Goal: Task Accomplishment & Management: Complete application form

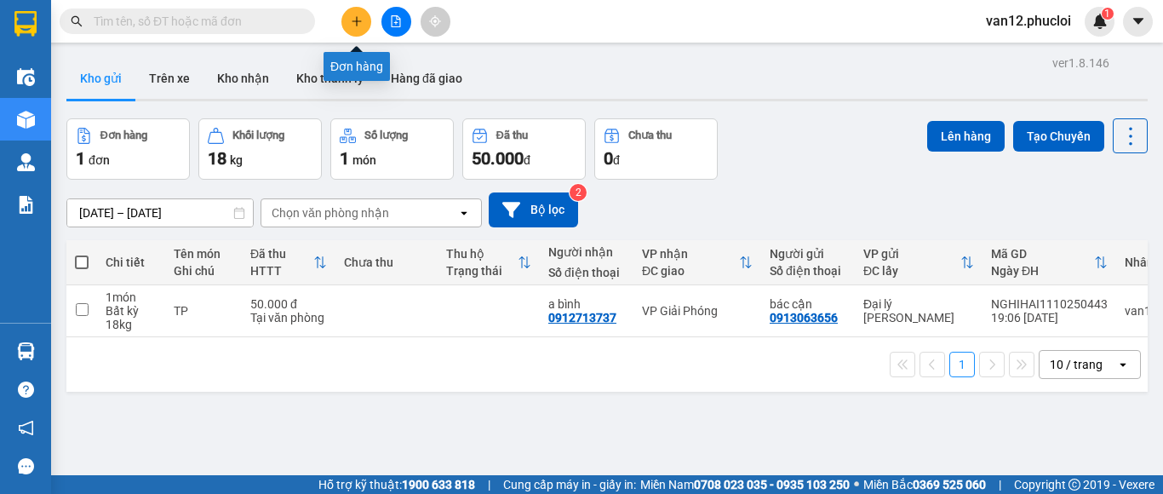
click at [356, 22] on icon "plus" at bounding box center [357, 21] width 12 height 12
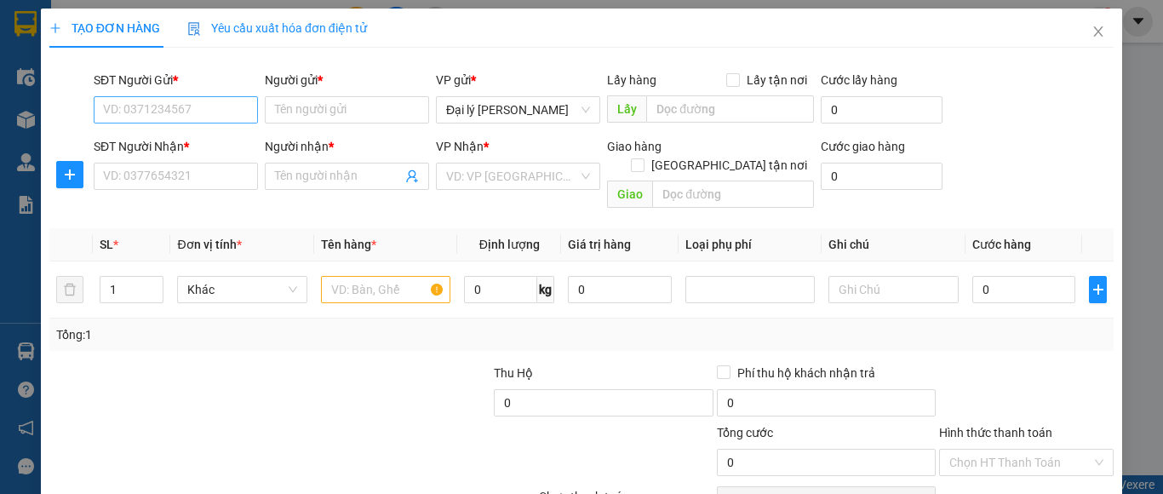
click at [240, 118] on input "SĐT Người Gửi *" at bounding box center [176, 109] width 164 height 27
click at [194, 148] on div "0917506189 - A Bình" at bounding box center [173, 144] width 141 height 19
type input "0917506189"
type input "A Bình"
type input "0917506189"
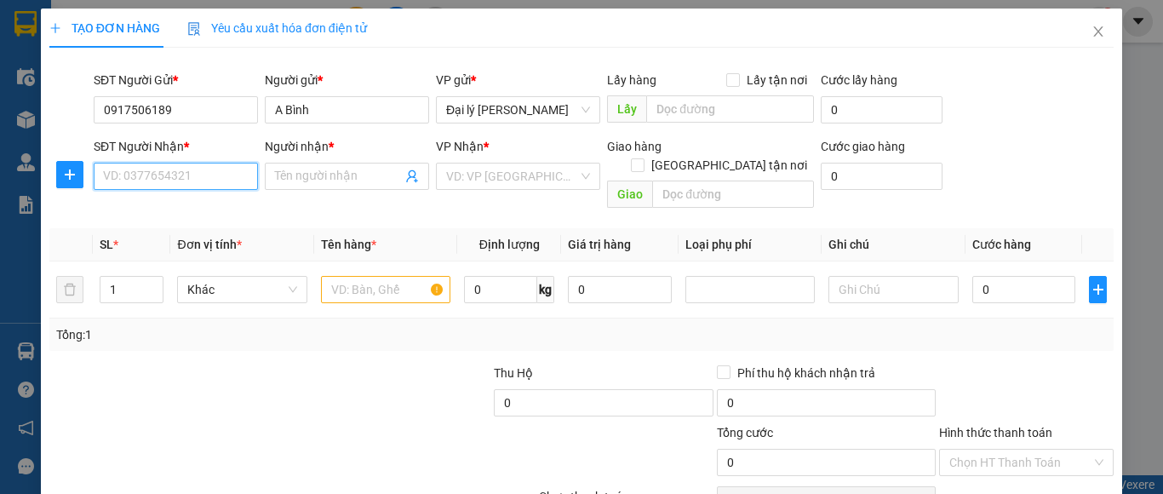
click at [233, 185] on input "SĐT Người Nhận *" at bounding box center [176, 176] width 164 height 27
click at [202, 209] on div "0865445129 - C TRANG" at bounding box center [173, 210] width 141 height 19
type input "0865445129"
type input "C TRANG"
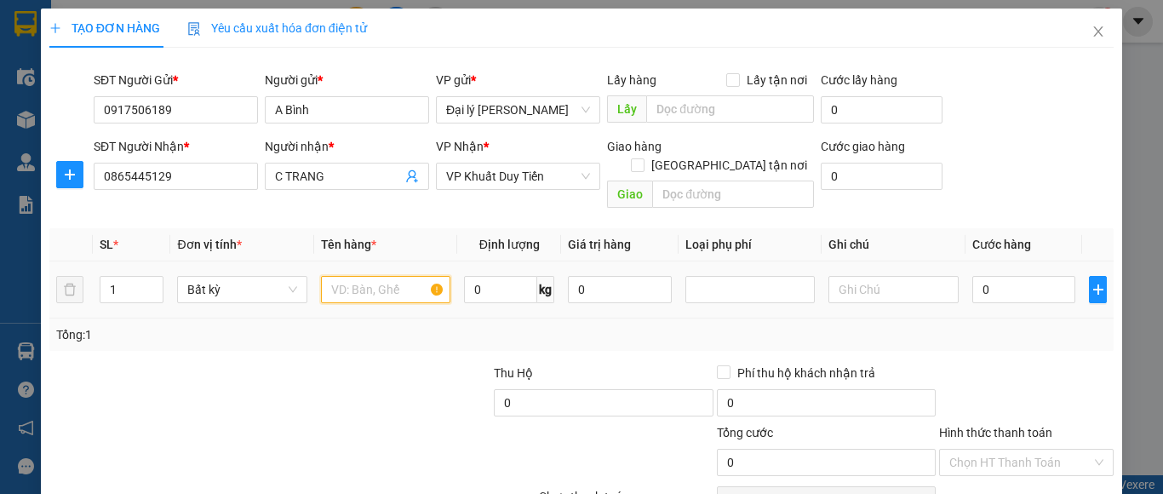
click at [428, 276] on input "text" at bounding box center [385, 289] width 129 height 27
type input "TP"
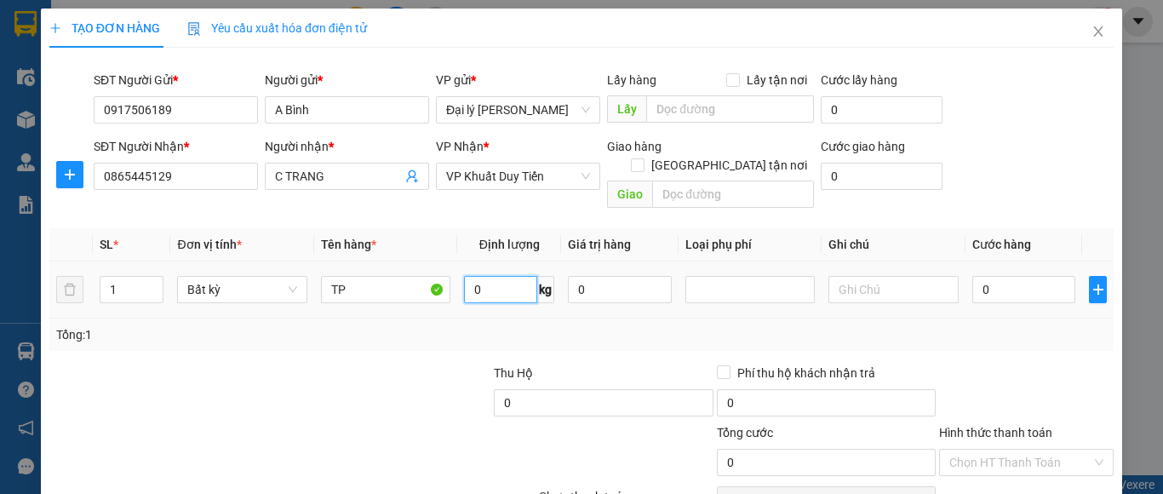
click at [474, 276] on input "0" at bounding box center [500, 289] width 73 height 27
type input "6"
type input "8"
click at [976, 276] on input "0" at bounding box center [1024, 289] width 104 height 27
type input "30.000"
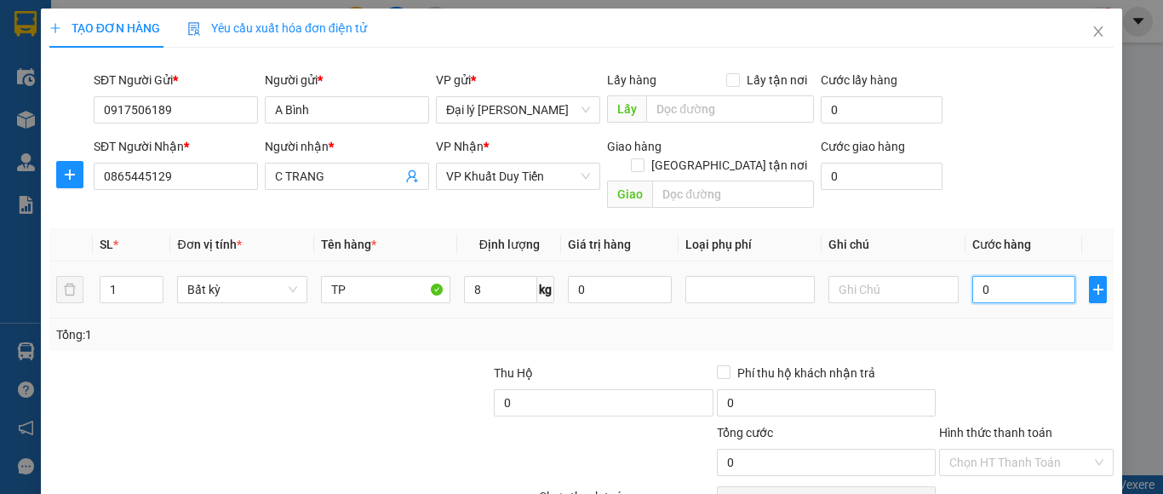
type input "30.000"
click at [1004, 426] on label "Hình thức thanh toán" at bounding box center [995, 433] width 113 height 14
click at [1004, 450] on input "Hình thức thanh toán" at bounding box center [1020, 463] width 142 height 26
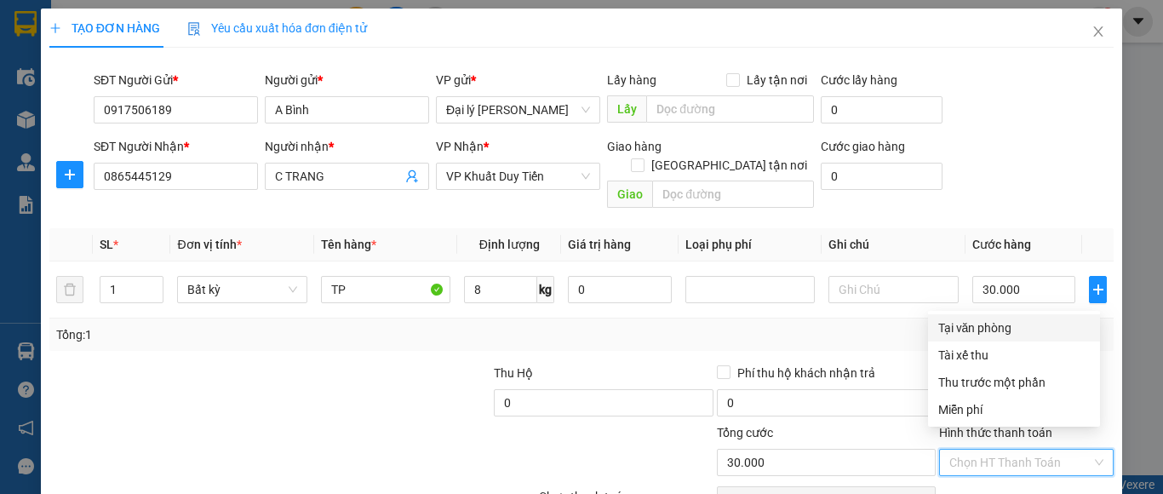
click at [996, 327] on div "Tại văn phòng" at bounding box center [1014, 327] width 152 height 19
type input "0"
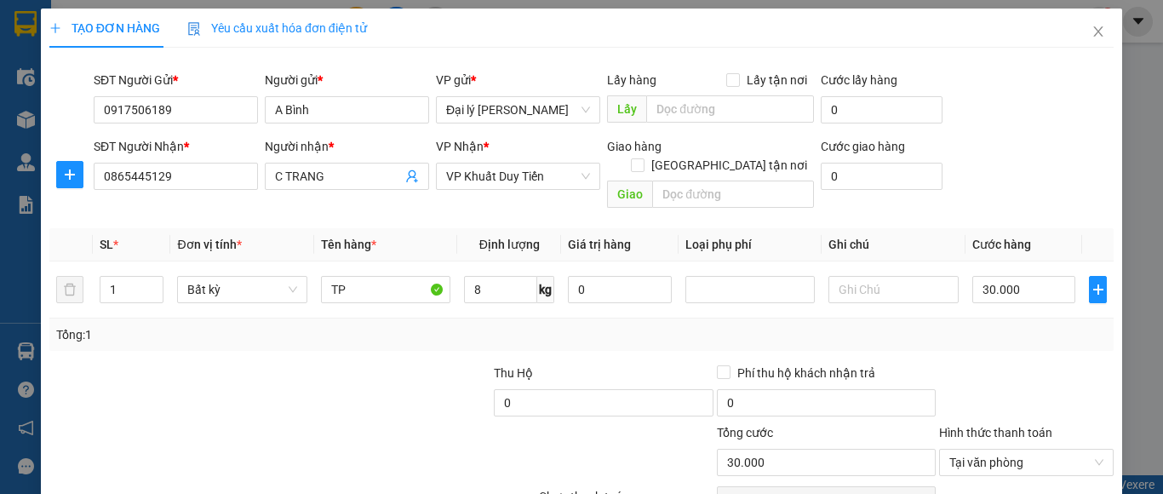
scroll to position [130, 0]
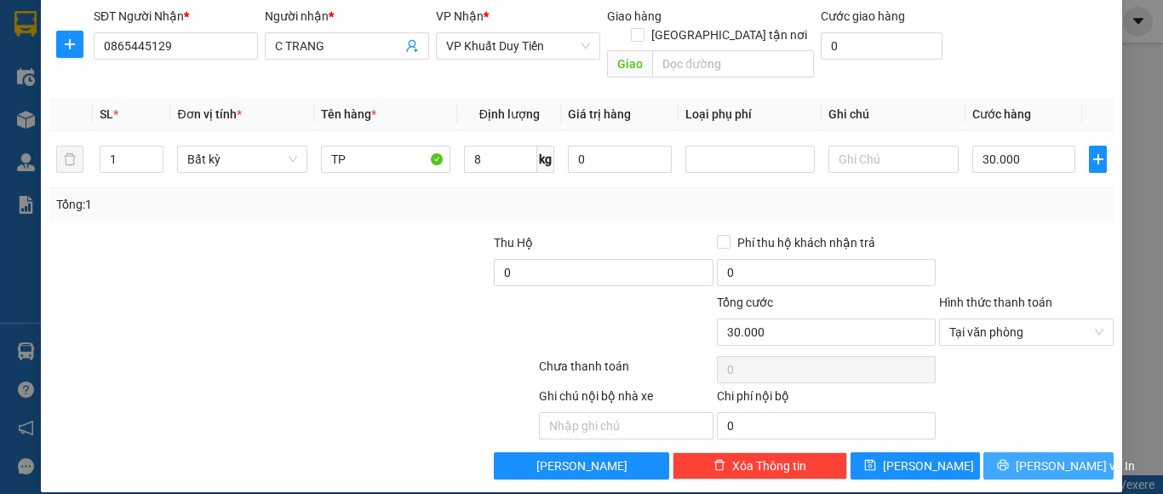
click at [1027, 456] on span "[PERSON_NAME] và In" at bounding box center [1075, 465] width 119 height 19
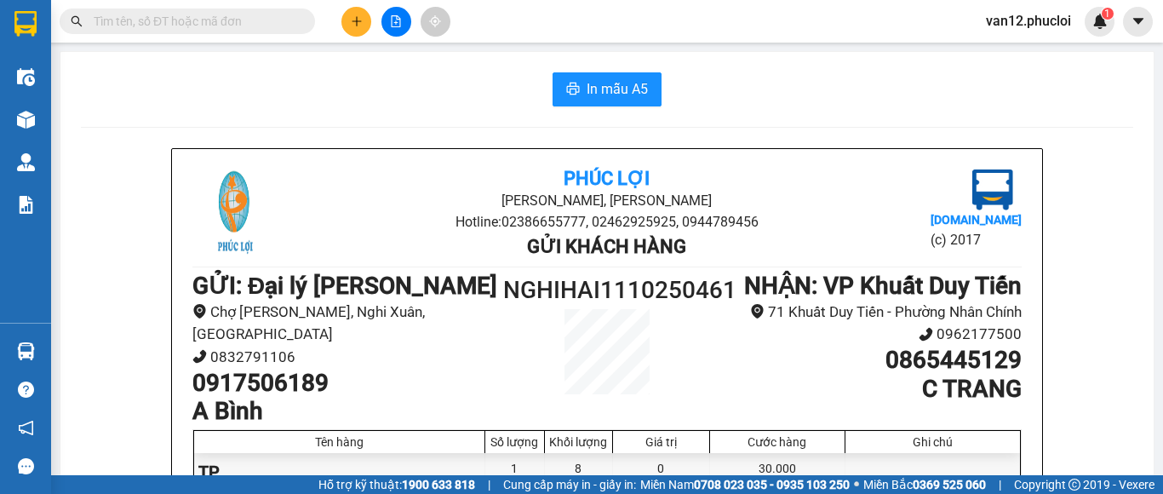
click at [1138, 399] on div "In mẫu A5 Phúc Lợi Đường [PERSON_NAME], Phường Nghi Hương Hotline: 02386655777,…" at bounding box center [606, 452] width 1093 height 800
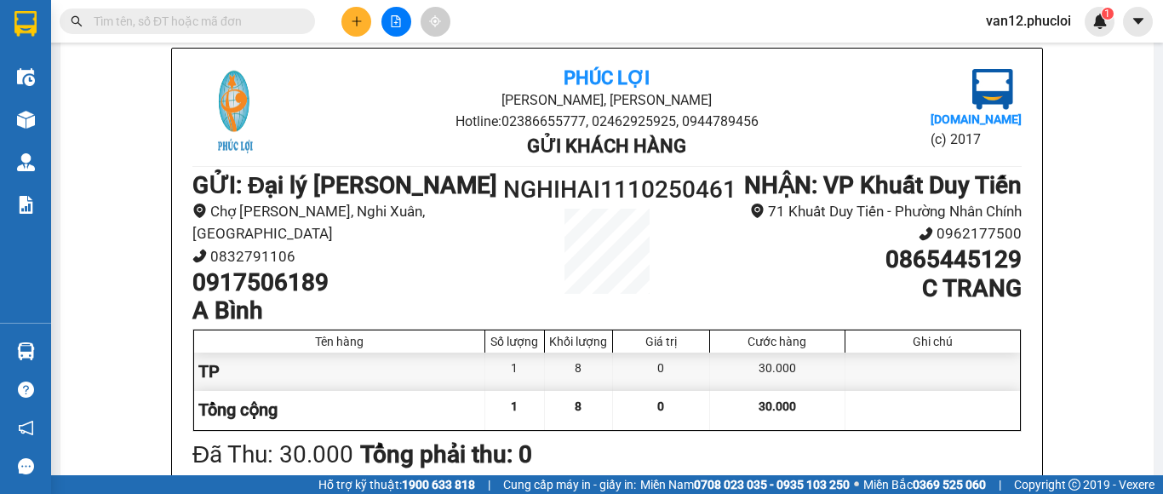
scroll to position [102, 0]
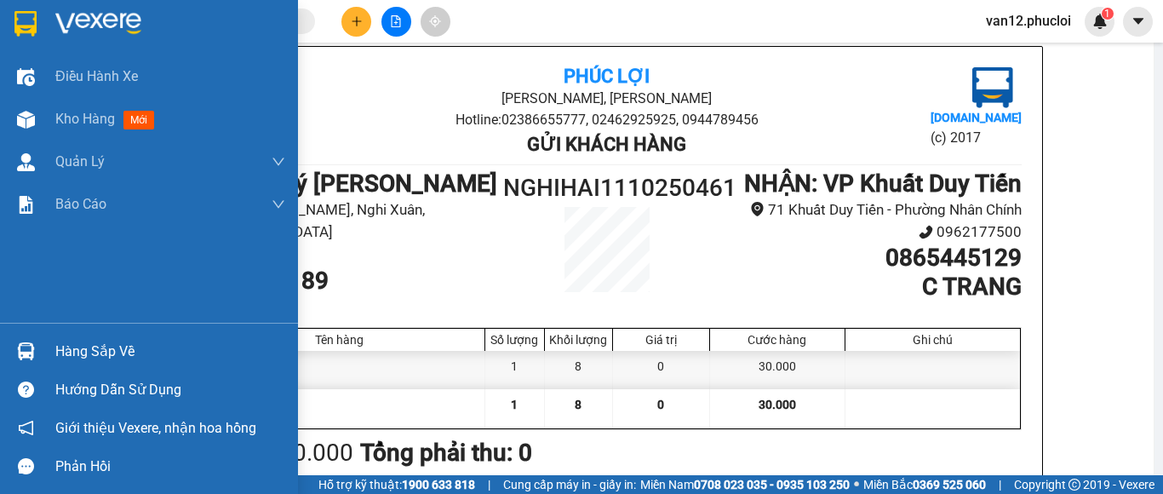
click at [26, 23] on img at bounding box center [25, 24] width 22 height 26
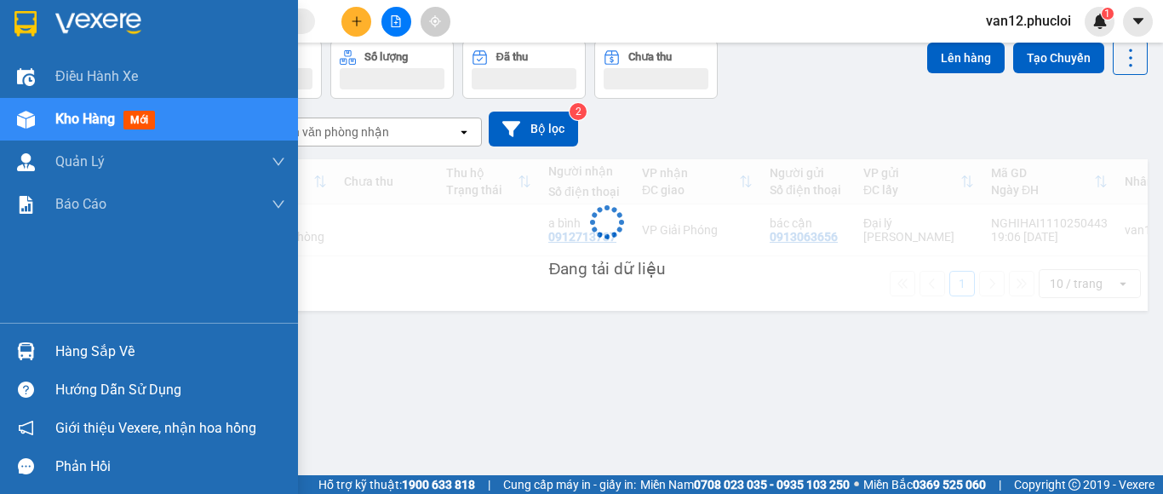
scroll to position [78, 0]
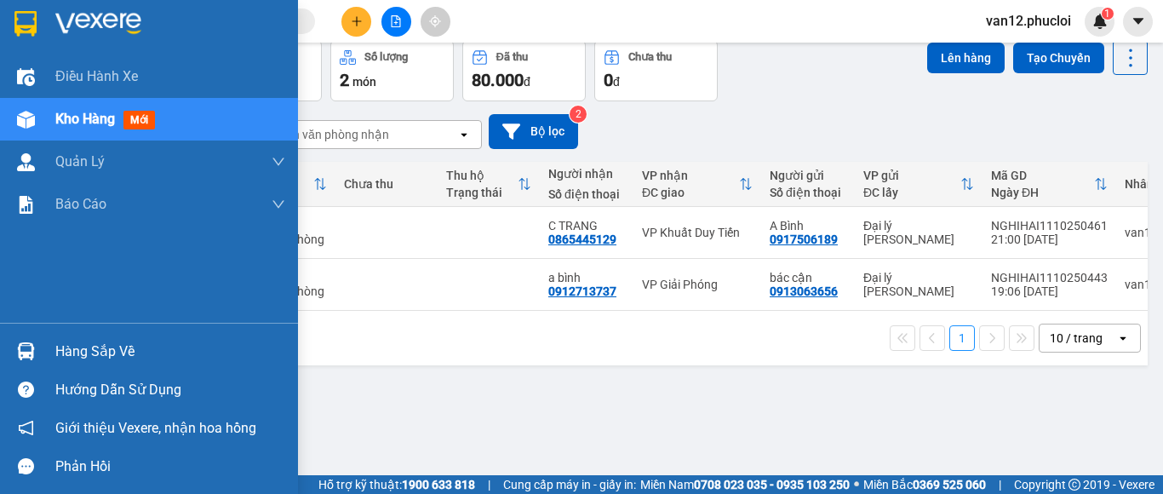
click at [24, 353] on img at bounding box center [26, 351] width 18 height 18
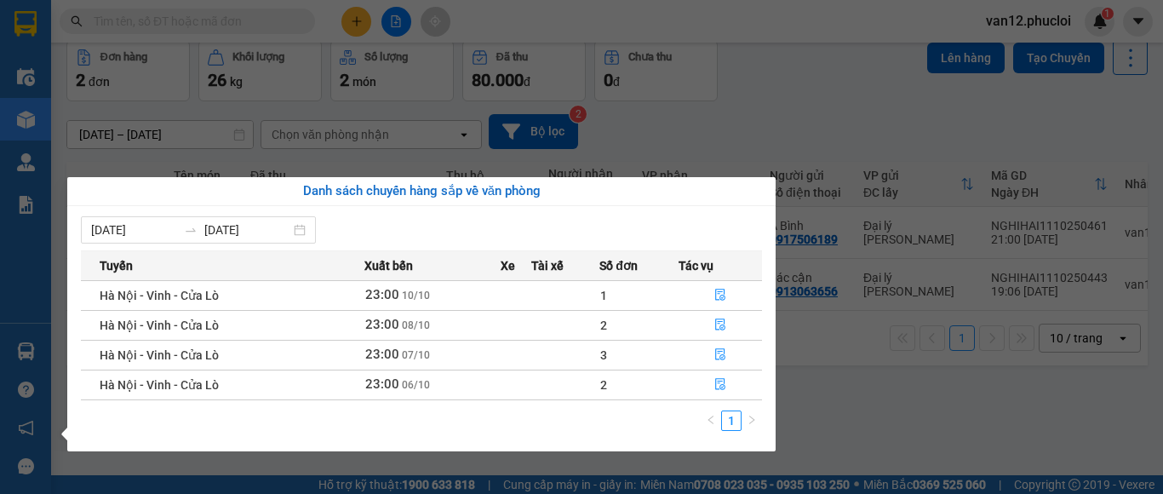
click at [892, 418] on section "Kết quả tìm kiếm ( 0 ) Bộ lọc No Data van12.phucloi 1 Điều hành xe Kho hàng mới…" at bounding box center [581, 247] width 1163 height 494
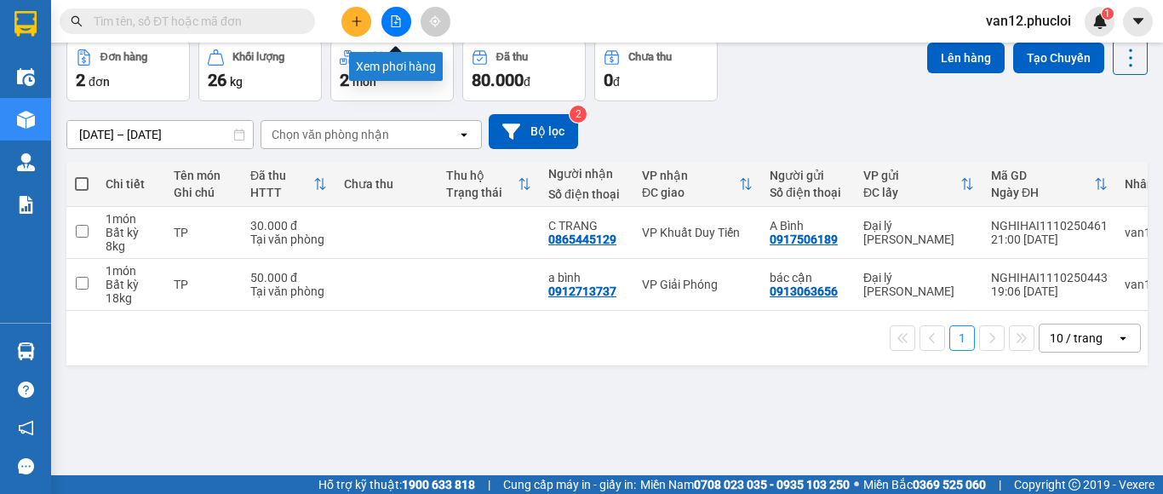
click at [395, 24] on icon "file-add" at bounding box center [396, 21] width 12 height 12
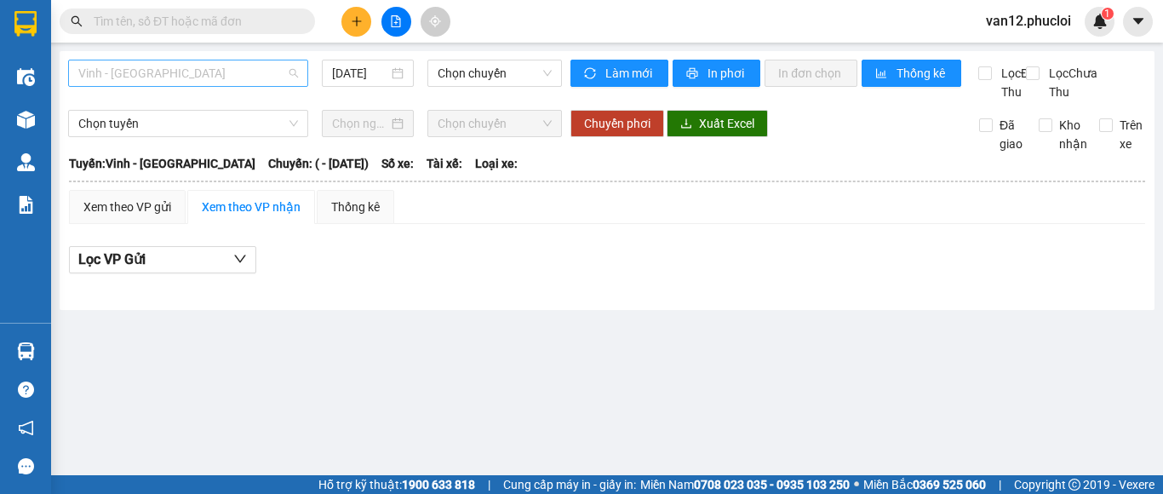
click at [290, 72] on span "Vinh - [GEOGRAPHIC_DATA]" at bounding box center [188, 73] width 220 height 26
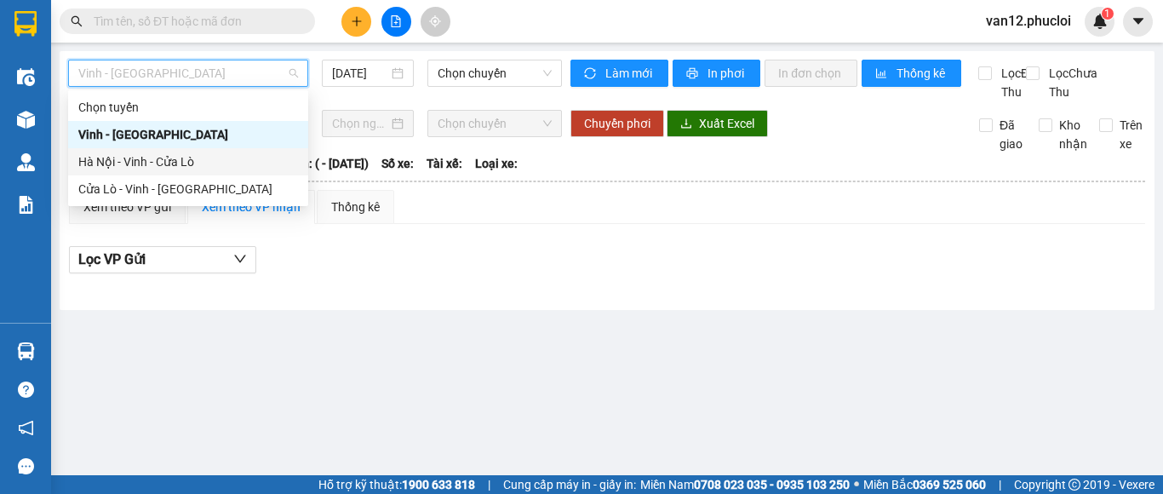
click at [223, 163] on div "Hà Nội - Vinh - Cửa Lò" at bounding box center [188, 161] width 220 height 19
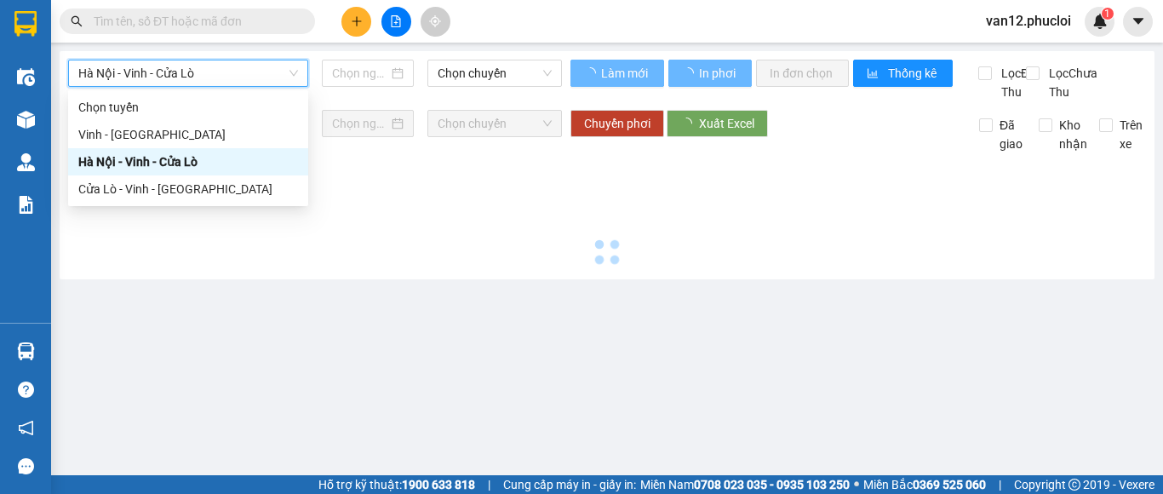
type input "[DATE]"
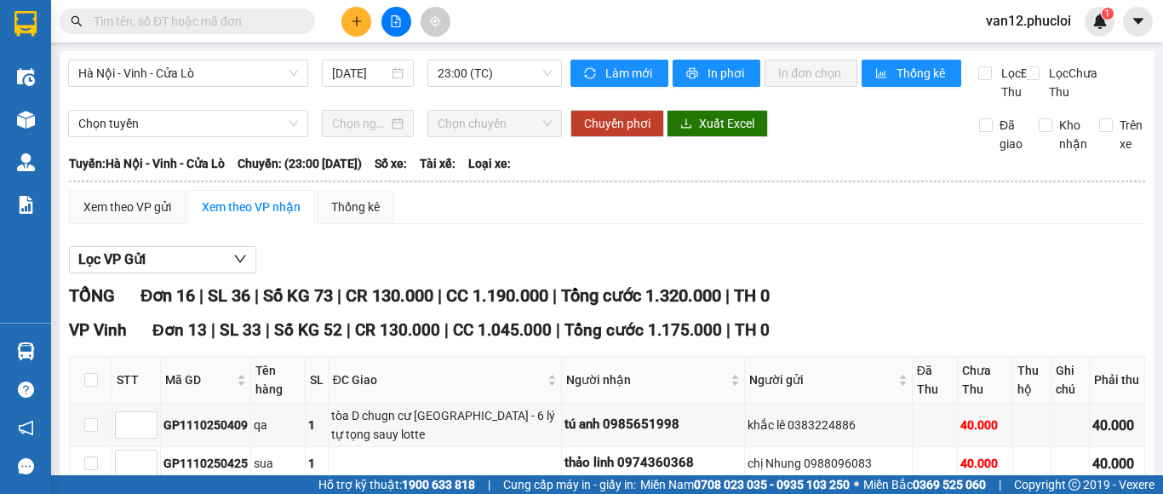
click at [1130, 309] on div "TỔNG Đơn 16 | SL 36 | Số KG 73 | CR 130.000 | CC 1.190.000 | Tổng cước 1.320.00…" at bounding box center [607, 296] width 1076 height 26
